Goal: Information Seeking & Learning: Check status

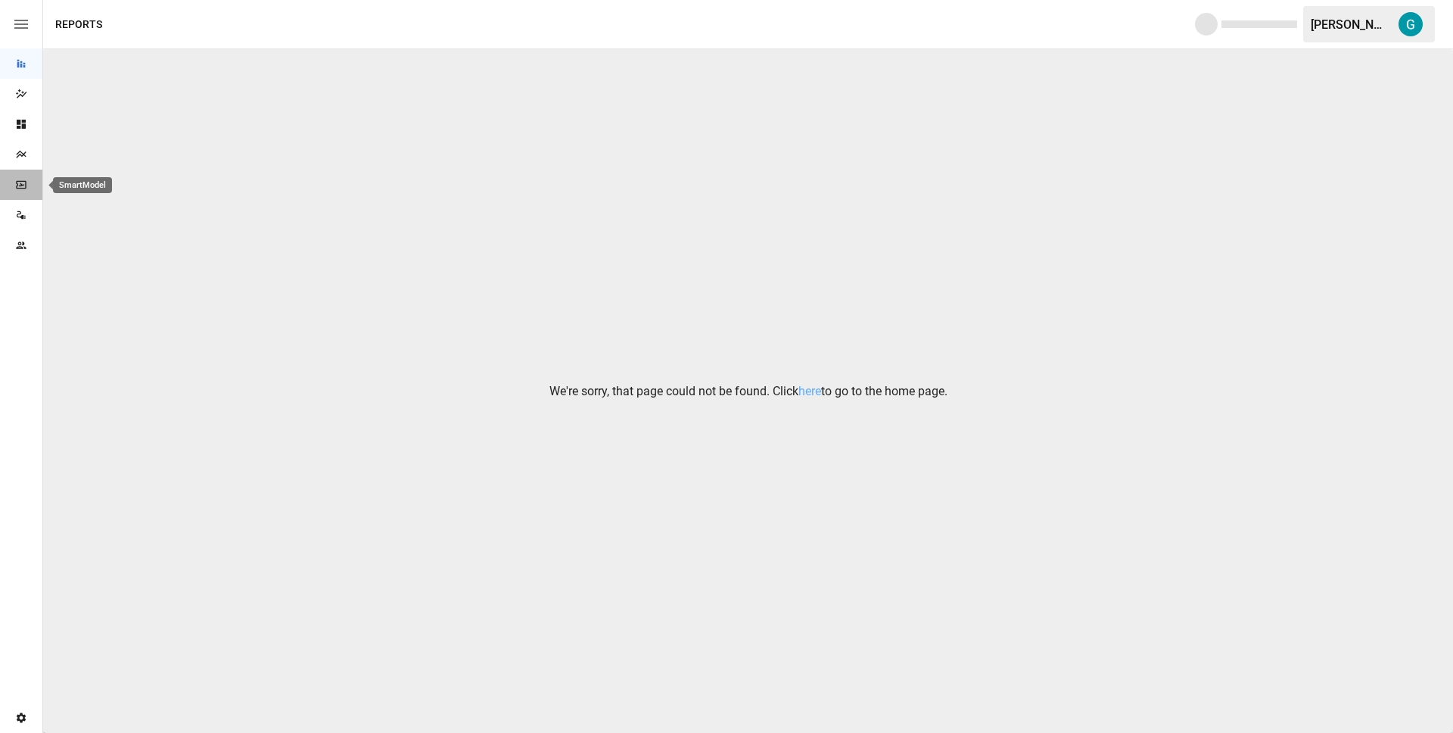
click at [23, 179] on icon "SmartModel" at bounding box center [21, 185] width 12 height 12
click at [29, 64] on div "Reports" at bounding box center [21, 64] width 42 height 12
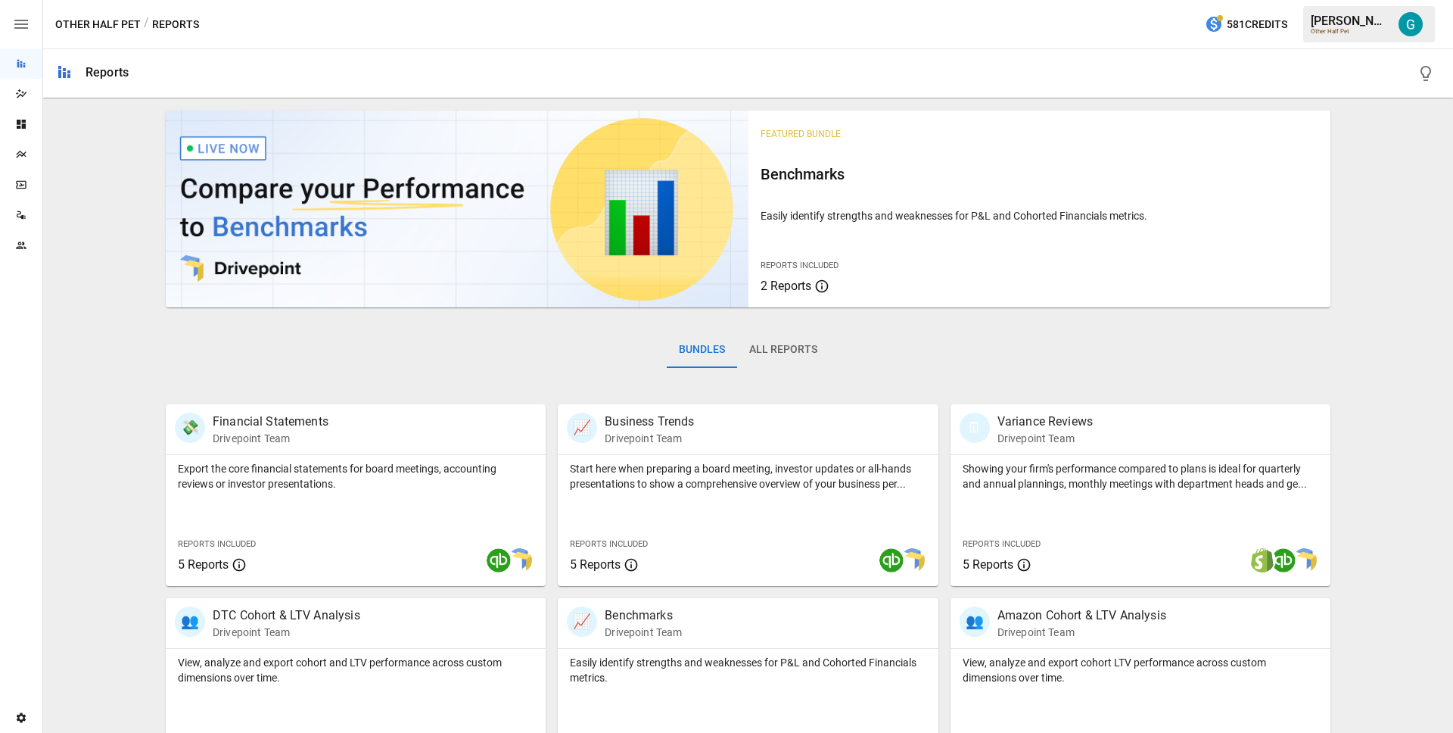
click at [25, 186] on icon "SmartModel" at bounding box center [21, 185] width 12 height 12
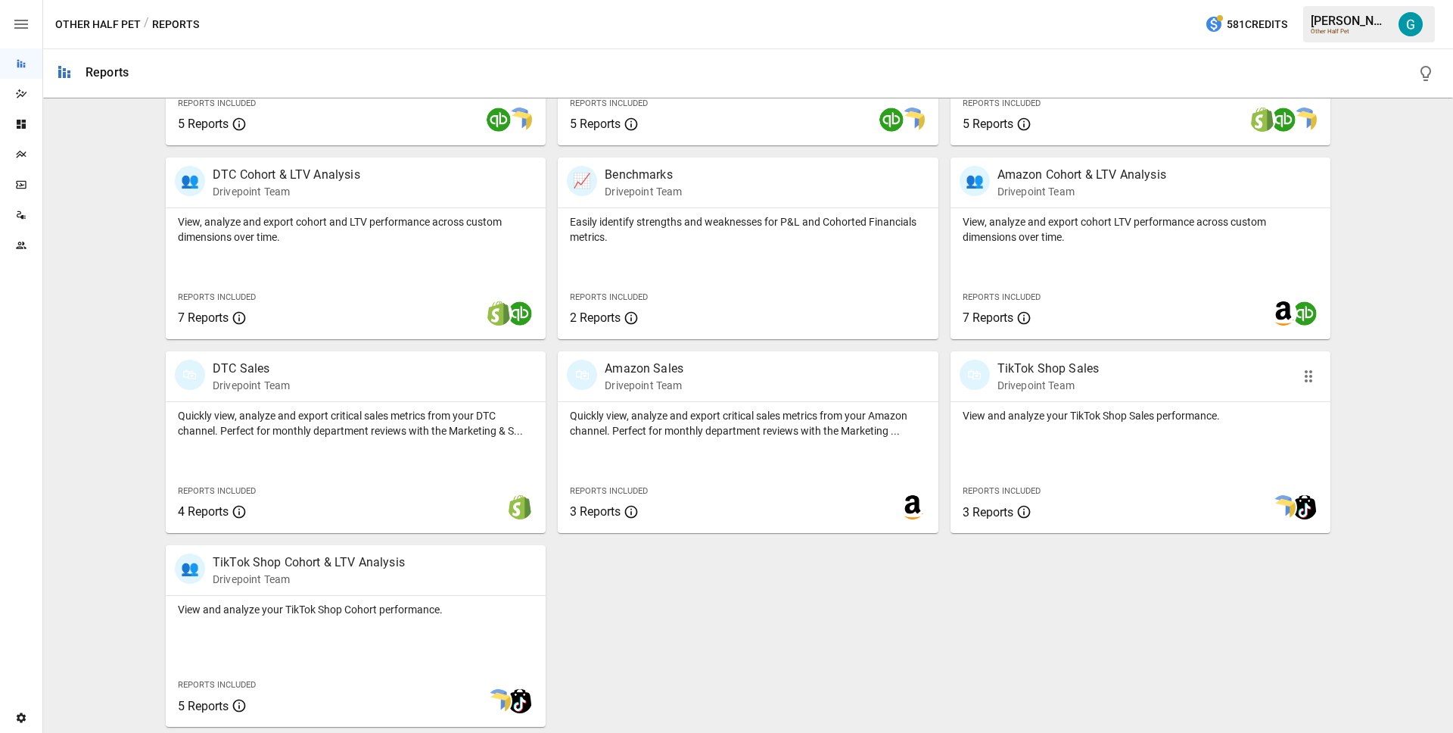
click at [1077, 374] on p "TikTok Shop Sales" at bounding box center [1048, 368] width 102 height 18
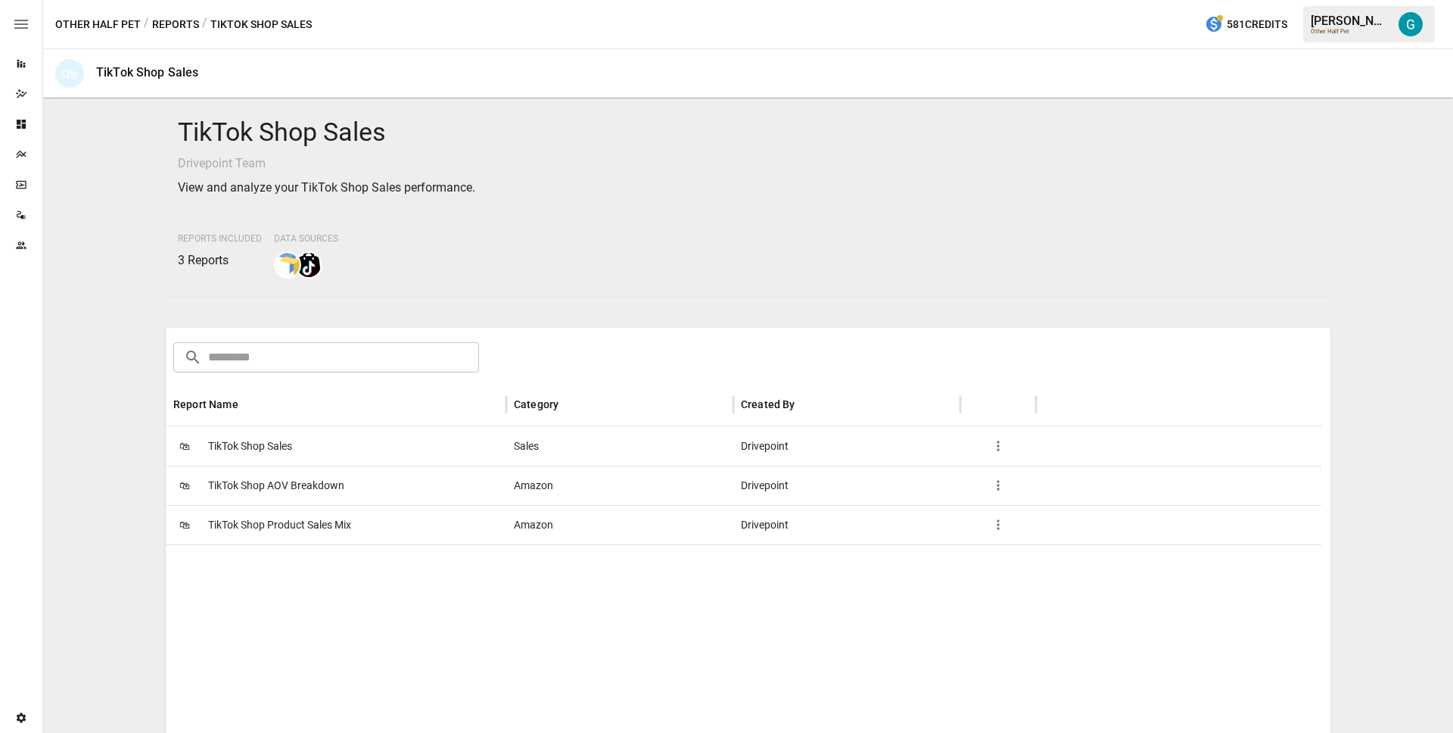
click at [335, 435] on div "🛍 TikTok Shop Sales" at bounding box center [336, 445] width 341 height 39
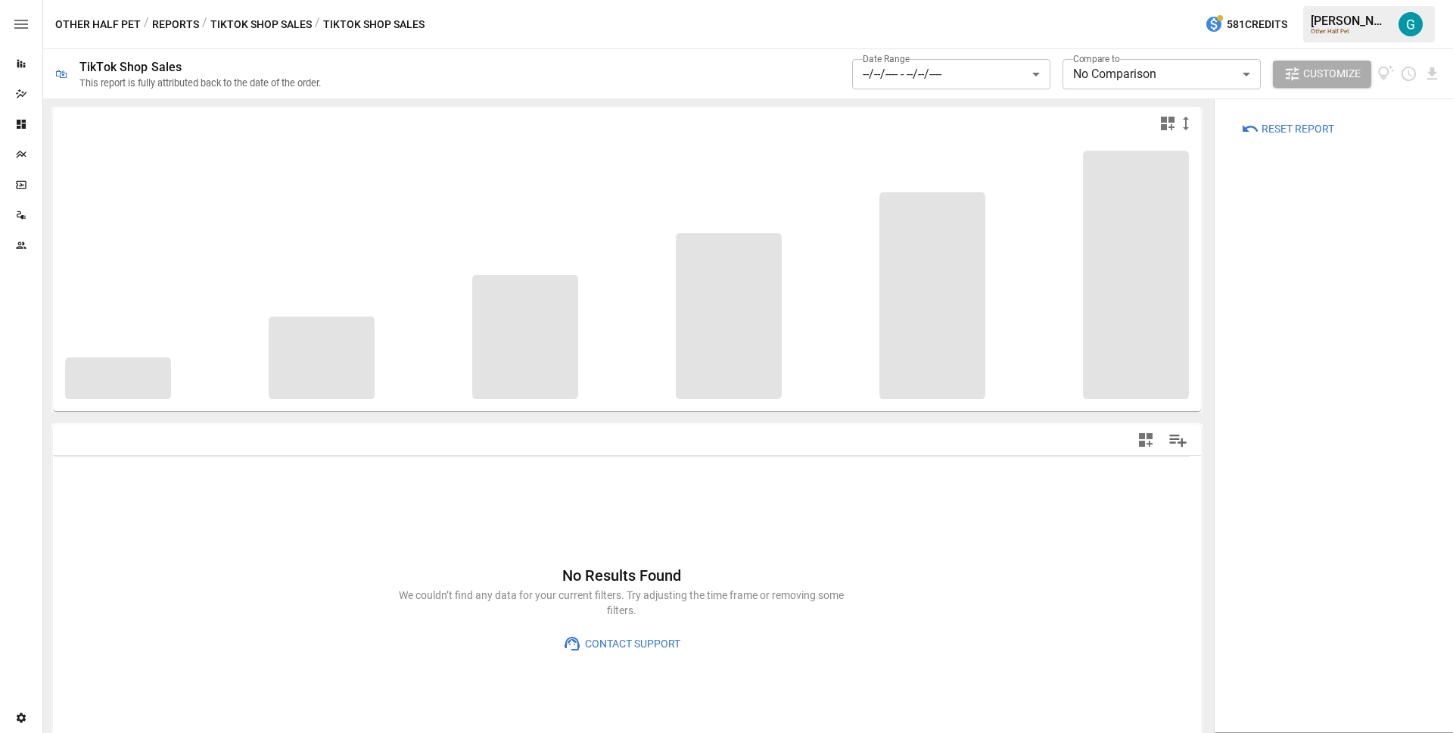
type input "**********"
